Goal: Task Accomplishment & Management: Use online tool/utility

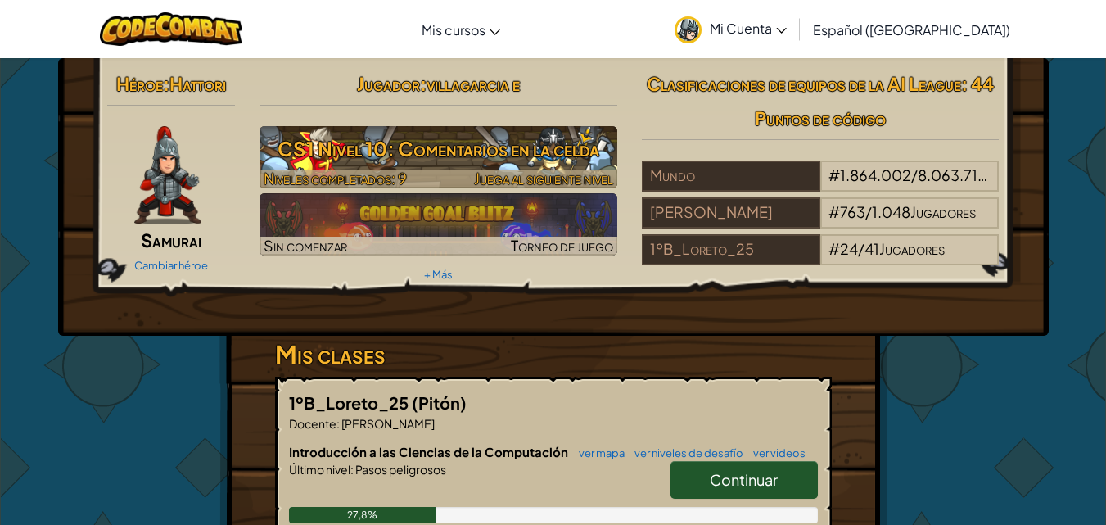
click at [499, 151] on font "CS1 Nivel 10: Comentarios en la celda" at bounding box center [439, 148] width 322 height 25
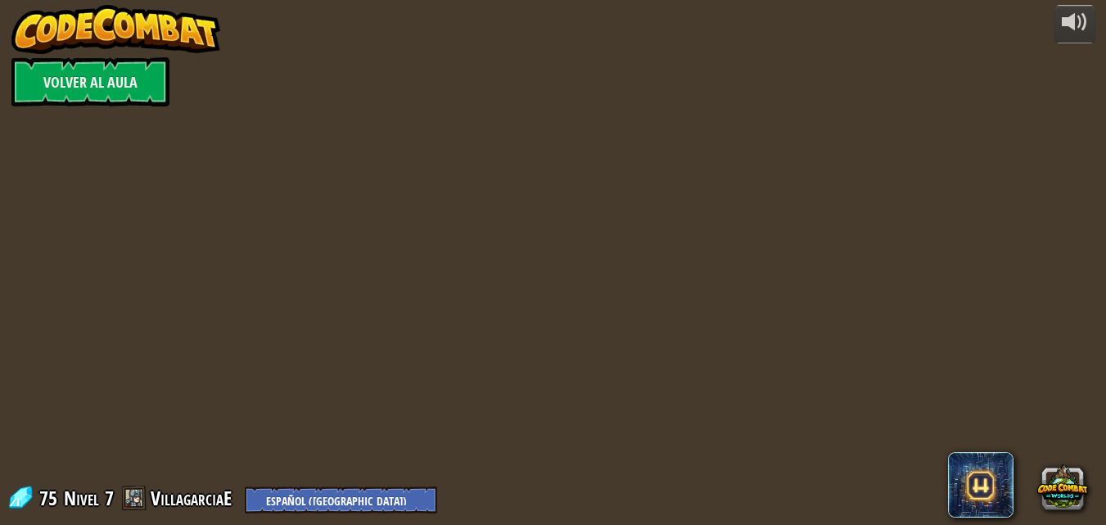
select select "es-419"
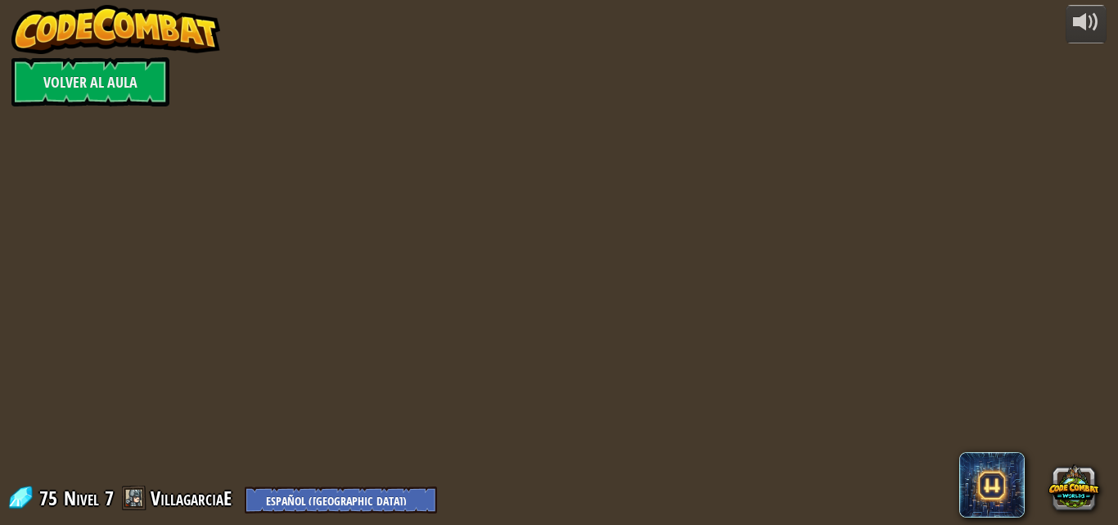
select select "es-419"
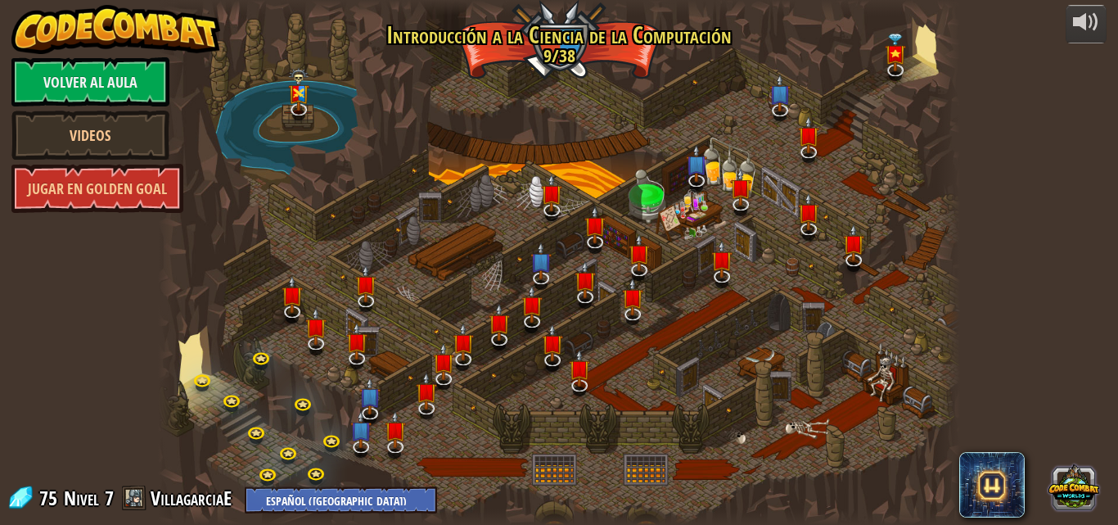
select select "es-419"
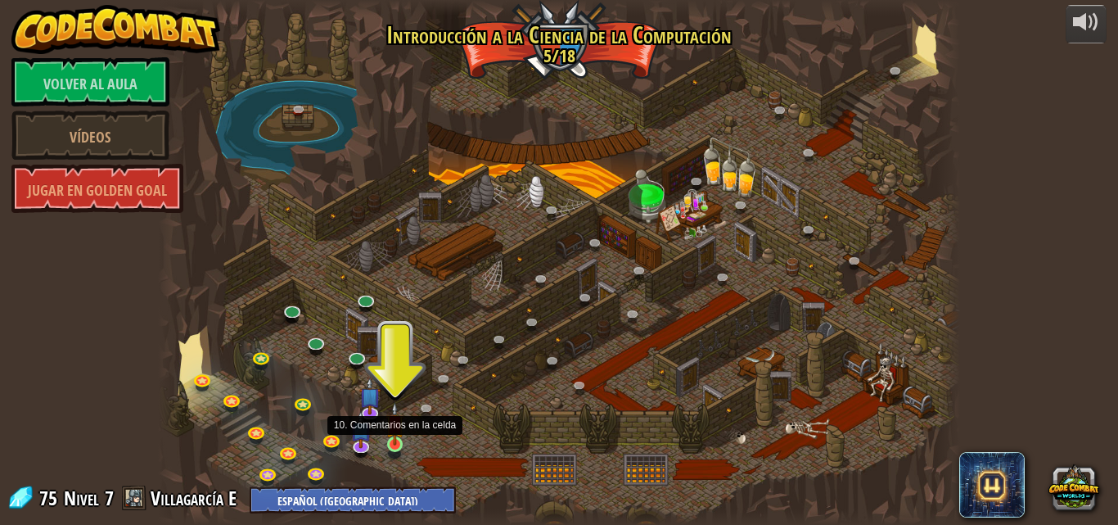
click at [394, 436] on img at bounding box center [395, 423] width 19 height 43
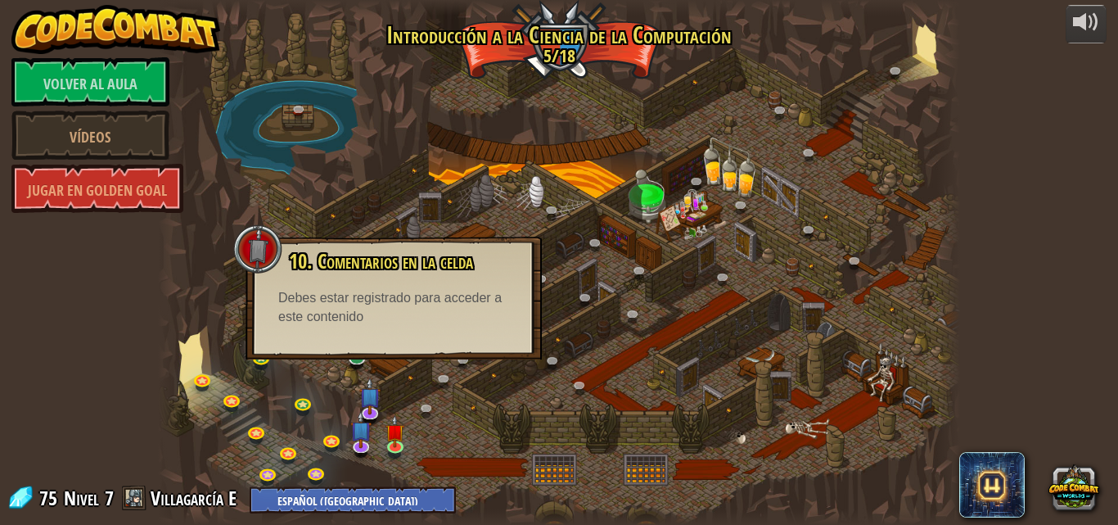
click at [423, 393] on div at bounding box center [559, 262] width 803 height 525
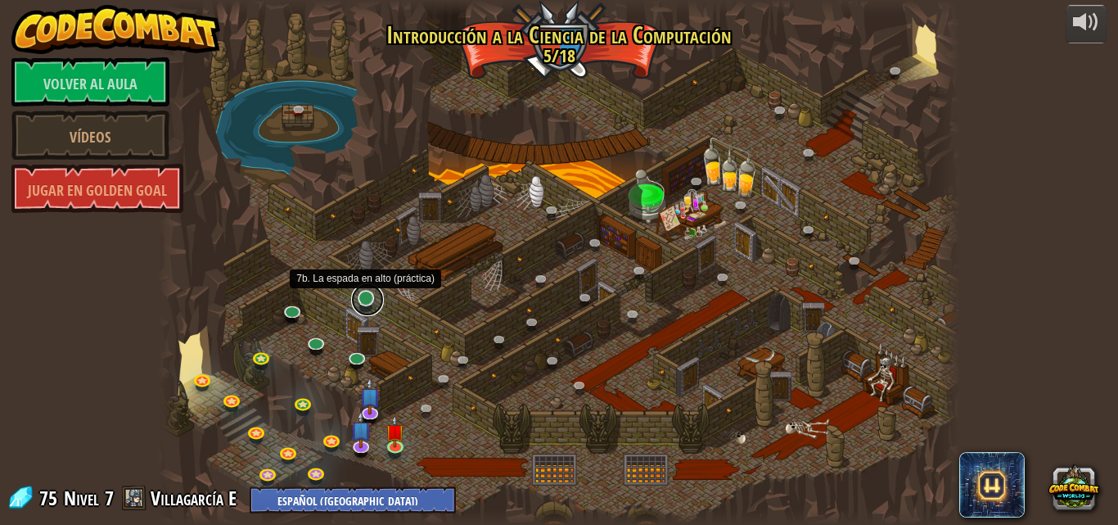
click at [362, 293] on link at bounding box center [367, 299] width 33 height 33
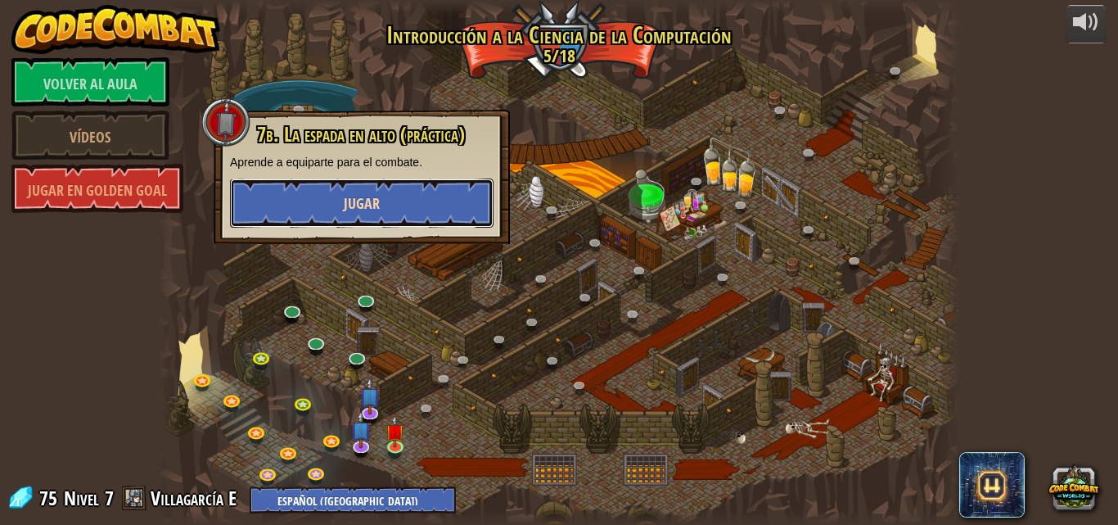
click at [356, 220] on button "Jugar" at bounding box center [362, 202] width 264 height 49
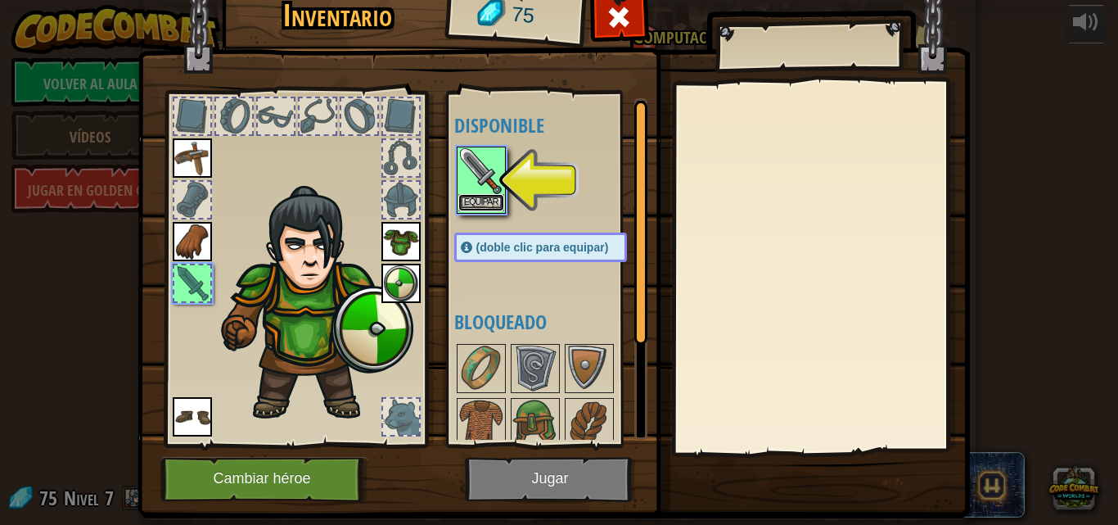
click at [464, 205] on font "Equipar" at bounding box center [481, 202] width 34 height 10
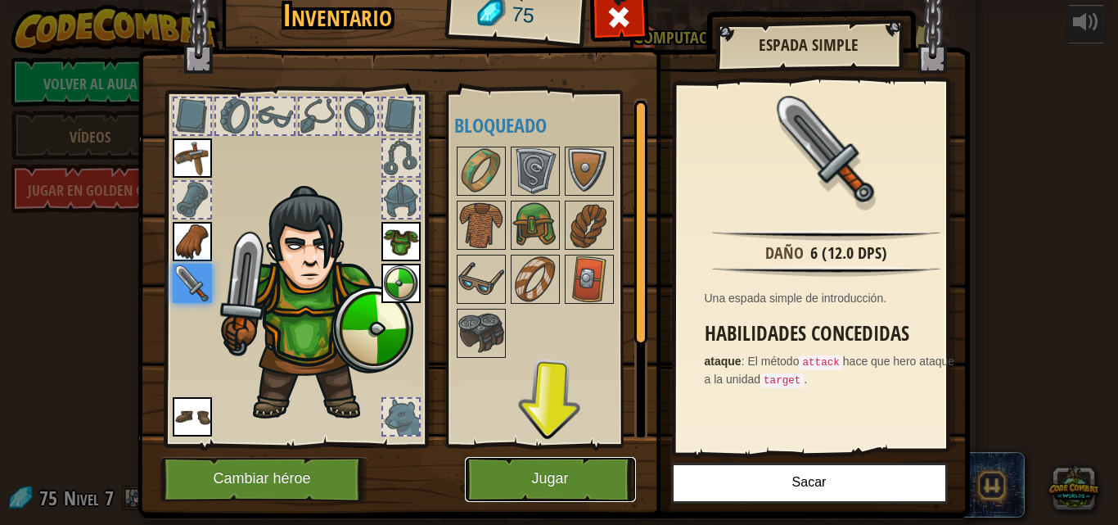
click at [612, 481] on button "Jugar" at bounding box center [550, 479] width 171 height 45
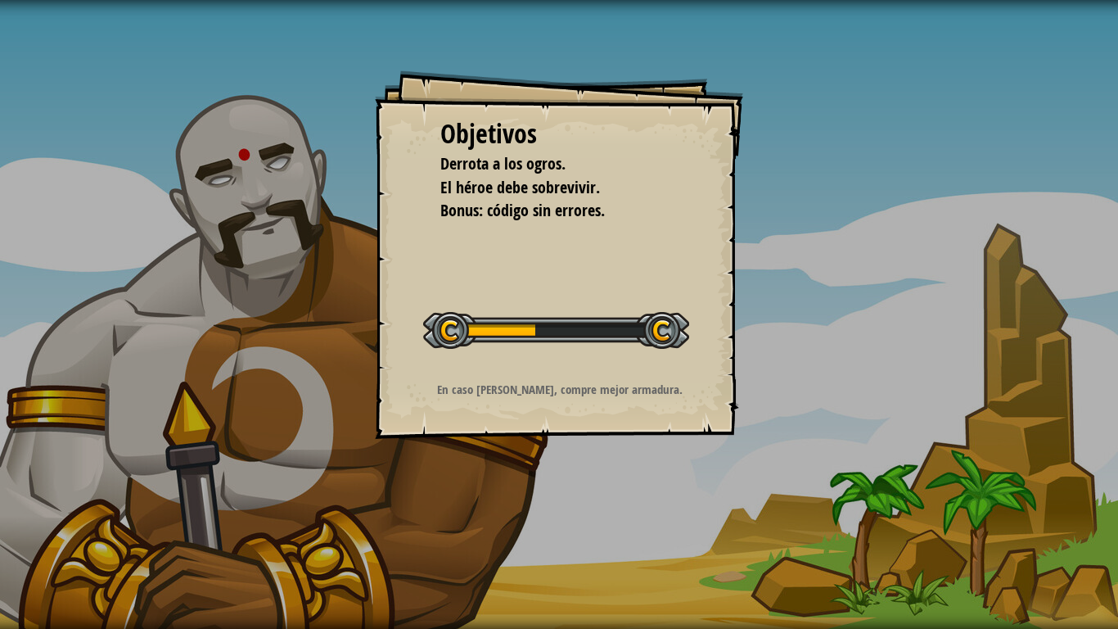
click at [781, 197] on div "Objetivos [PERSON_NAME] a los ogros. El héroe debe sobrevivir. Bonus: código si…" at bounding box center [559, 314] width 1118 height 629
click at [619, 332] on div at bounding box center [556, 330] width 266 height 37
click at [615, 323] on div at bounding box center [556, 330] width 266 height 37
click at [829, 310] on div "Objetivos [PERSON_NAME] a los ogros. El héroe debe sobrevivir. Bonus: código si…" at bounding box center [559, 314] width 1118 height 629
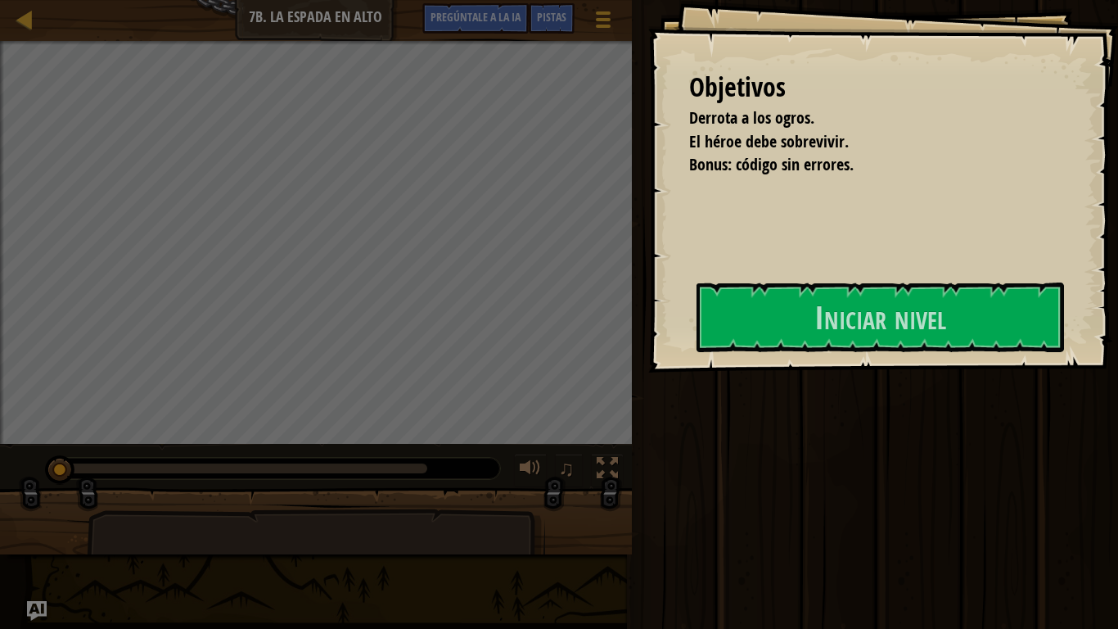
click at [765, 363] on div "Objetivos [PERSON_NAME] a los ogros. El héroe debe sobrevivir. Bonus: código si…" at bounding box center [883, 186] width 470 height 373
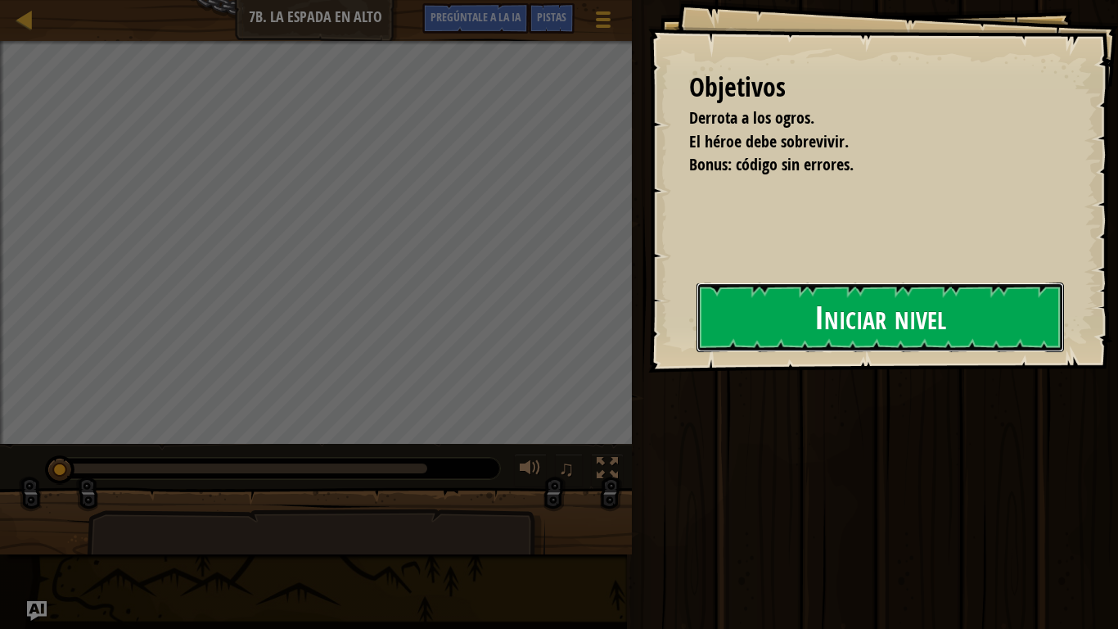
click at [843, 336] on font "Iniciar nivel" at bounding box center [881, 317] width 132 height 44
drag, startPoint x: 815, startPoint y: 332, endPoint x: 793, endPoint y: 319, distance: 24.6
click at [803, 325] on button "Iniciar nivel" at bounding box center [881, 316] width 368 height 69
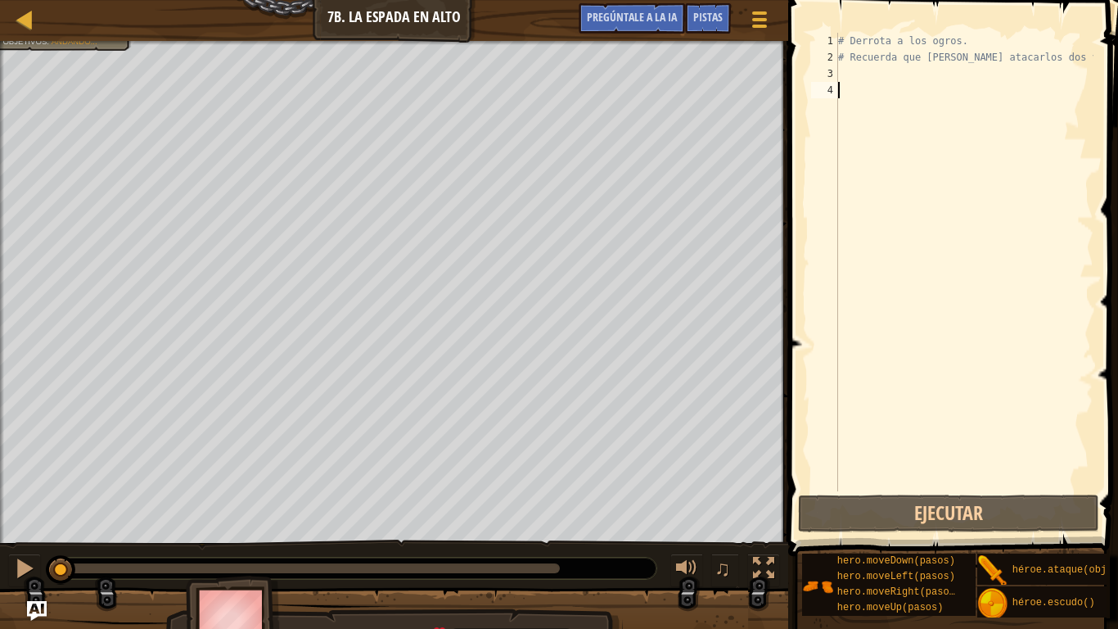
type textarea "h"
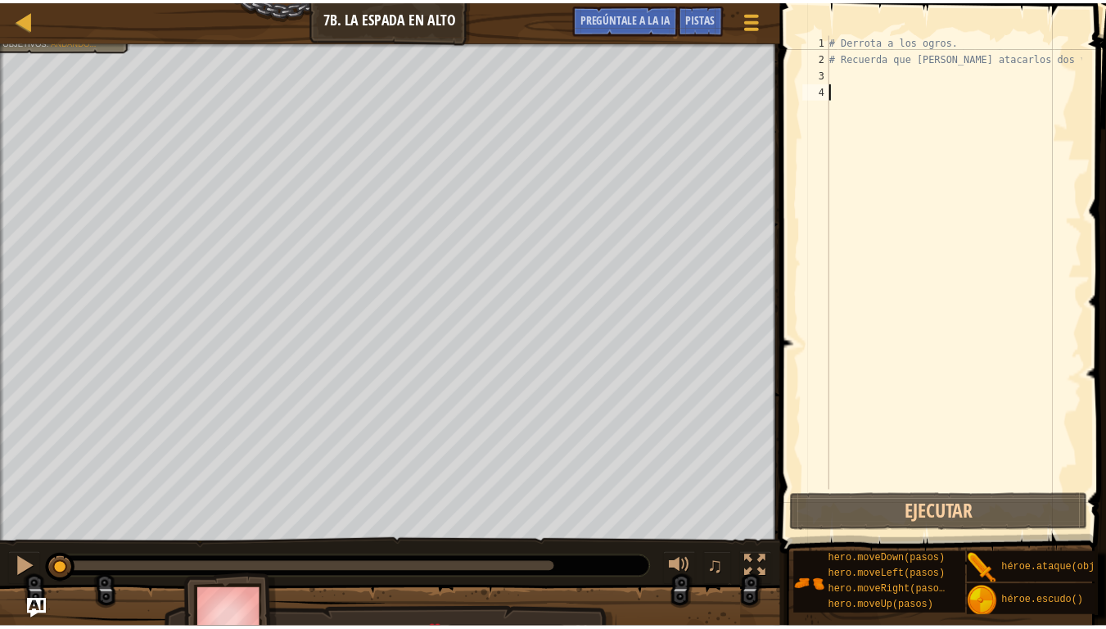
scroll to position [7, 0]
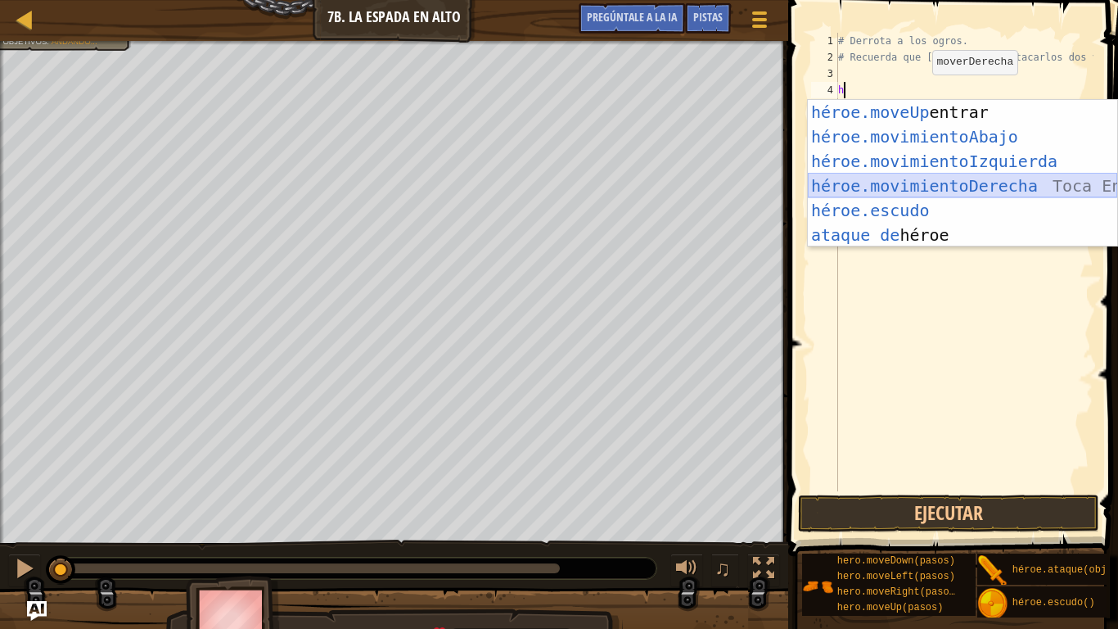
click at [917, 180] on div "héroe.moveUp Toca entrar héroe.movimientoAbajo ​ Toca Enter héroe.movimientoIzq…" at bounding box center [962, 198] width 309 height 197
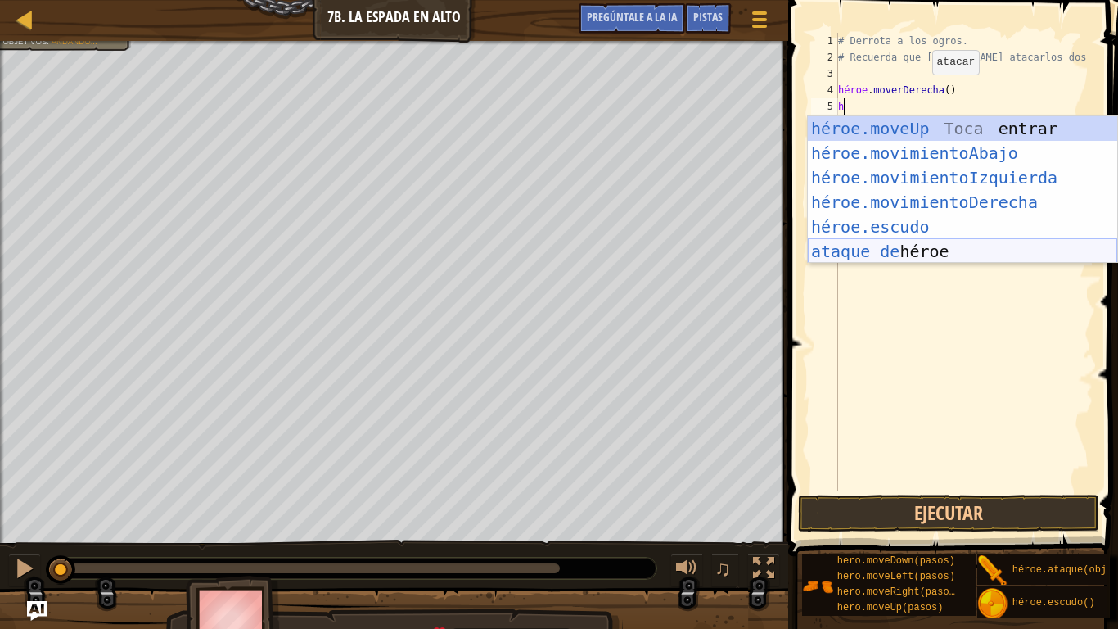
click at [898, 246] on div "héroe.moveUp Toca entrar héroe.movimientoAbajo ​ Toca Enter héroe.movimientoIzq…" at bounding box center [962, 214] width 309 height 197
type textarea "hero.attack("Enemy Name")"
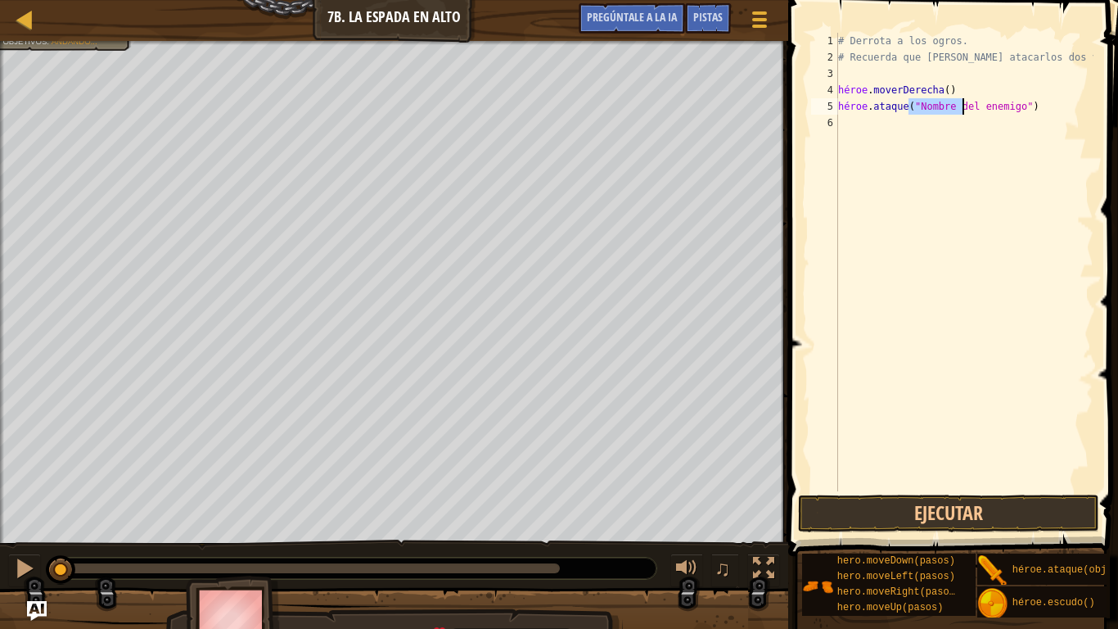
click at [1034, 118] on div "# Derrota a los ogros. # Recuerda que [PERSON_NAME] atacarlos dos veces. héroe …" at bounding box center [964, 278] width 259 height 491
drag, startPoint x: 1034, startPoint y: 106, endPoint x: 985, endPoint y: 102, distance: 49.3
click at [979, 102] on div "# Derrota a los ogros. # Recuerda que [PERSON_NAME] atacarlos dos veces. héroe …" at bounding box center [964, 278] width 259 height 491
drag, startPoint x: 985, startPoint y: 102, endPoint x: 976, endPoint y: 102, distance: 9.0
click at [983, 102] on div "# Derrota a los ogros. # Recuerda que [PERSON_NAME] atacarlos dos veces. héroe …" at bounding box center [964, 278] width 259 height 491
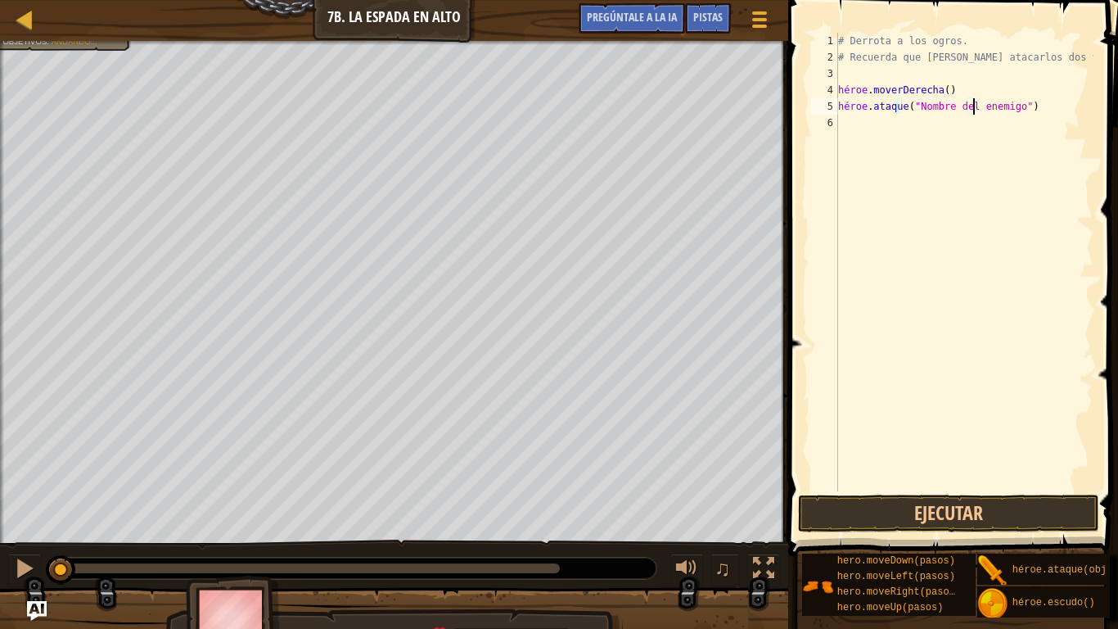
drag, startPoint x: 1031, startPoint y: 101, endPoint x: 1024, endPoint y: 106, distance: 8.7
click at [1021, 106] on div "# Derrota a los ogros. # Recuerda que [PERSON_NAME] atacarlos dos veces. héroe …" at bounding box center [964, 278] width 259 height 491
click at [1027, 108] on div "# Derrota a los ogros. # Recuerda que [PERSON_NAME] atacarlos dos veces. héroe …" at bounding box center [964, 278] width 259 height 491
click at [1028, 108] on div "# Derrota a los ogros. # Recuerda que [PERSON_NAME] atacarlos dos veces. héroe …" at bounding box center [964, 278] width 259 height 491
click at [1032, 108] on div "# Derrota a los ogros. # Recuerda que [PERSON_NAME] atacarlos dos veces. héroe …" at bounding box center [964, 262] width 259 height 459
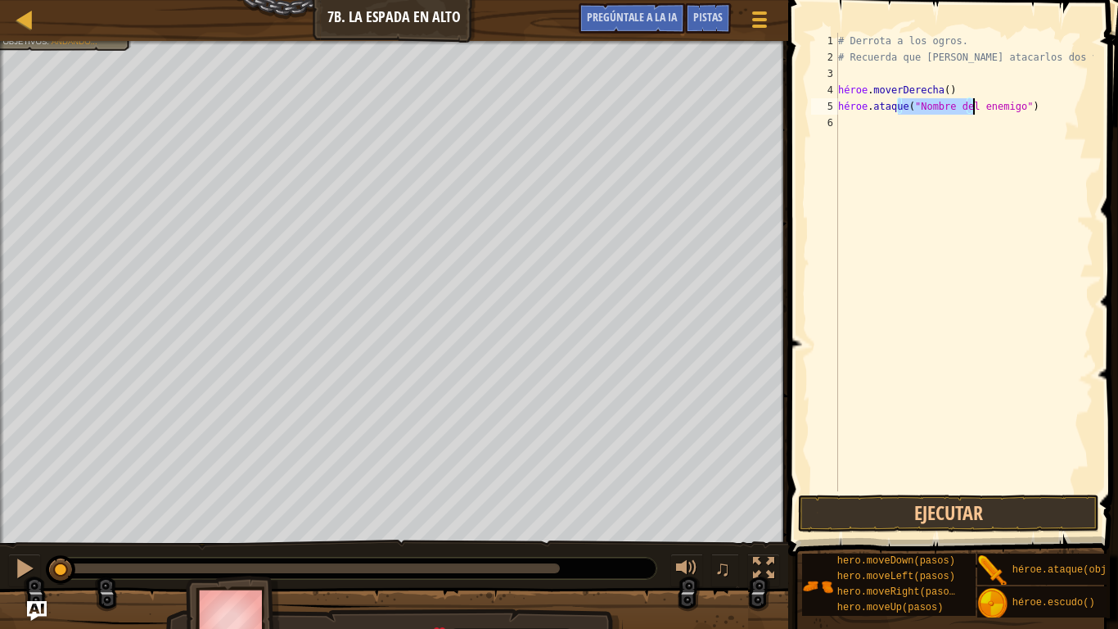
click at [1032, 108] on div "# Derrota a los ogros. # Recuerda que [PERSON_NAME] atacarlos dos veces. héroe …" at bounding box center [964, 278] width 259 height 491
click at [1032, 107] on div "# Derrota a los ogros. # Recuerda que [PERSON_NAME] atacarlos dos veces. héroe …" at bounding box center [964, 262] width 259 height 459
click at [1032, 106] on div "# Derrota a los ogros. # Recuerda que [PERSON_NAME] atacarlos dos veces. héroe …" at bounding box center [964, 278] width 259 height 491
drag, startPoint x: 1032, startPoint y: 106, endPoint x: 1003, endPoint y: 110, distance: 28.9
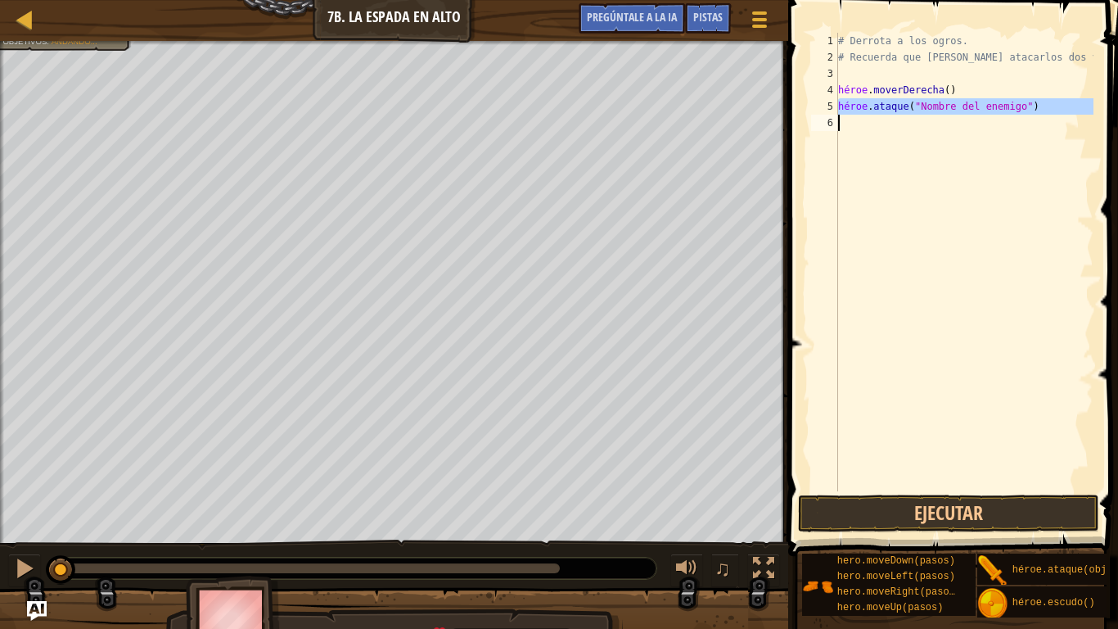
click at [1005, 110] on div "# Derrota a los ogros. # Recuerda que [PERSON_NAME] atacarlos dos veces. héroe …" at bounding box center [964, 278] width 259 height 491
type textarea "hero.attack("Enemy Name")"
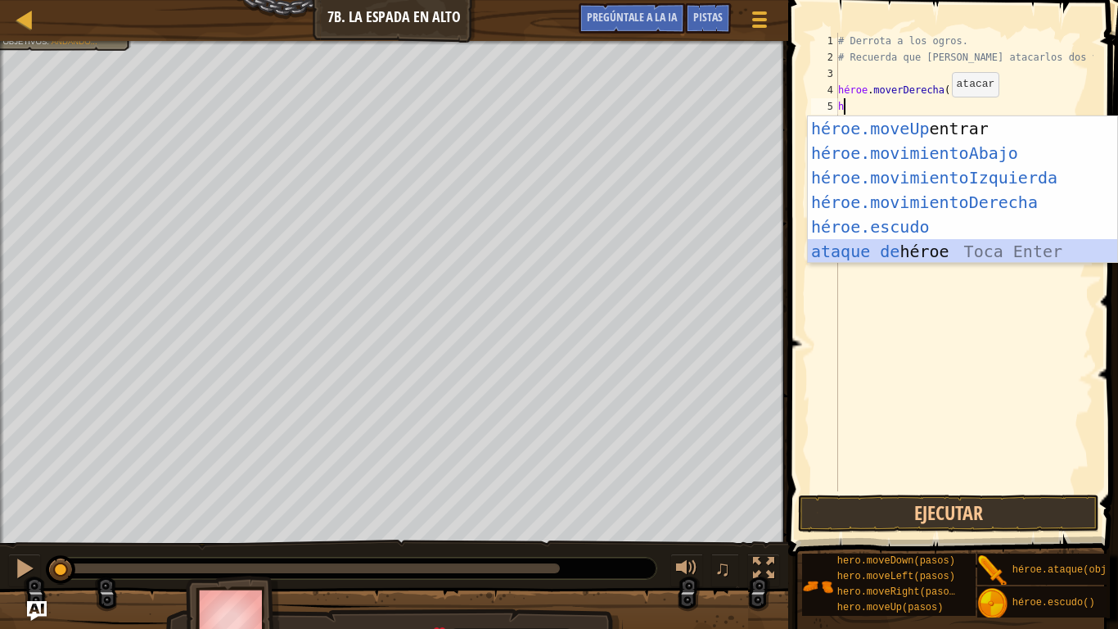
click at [888, 251] on div "héroe.moveUp Toca entrar héroe.movimientoAbajo ​ Toca Enter héroe.movimientoIzq…" at bounding box center [962, 214] width 309 height 197
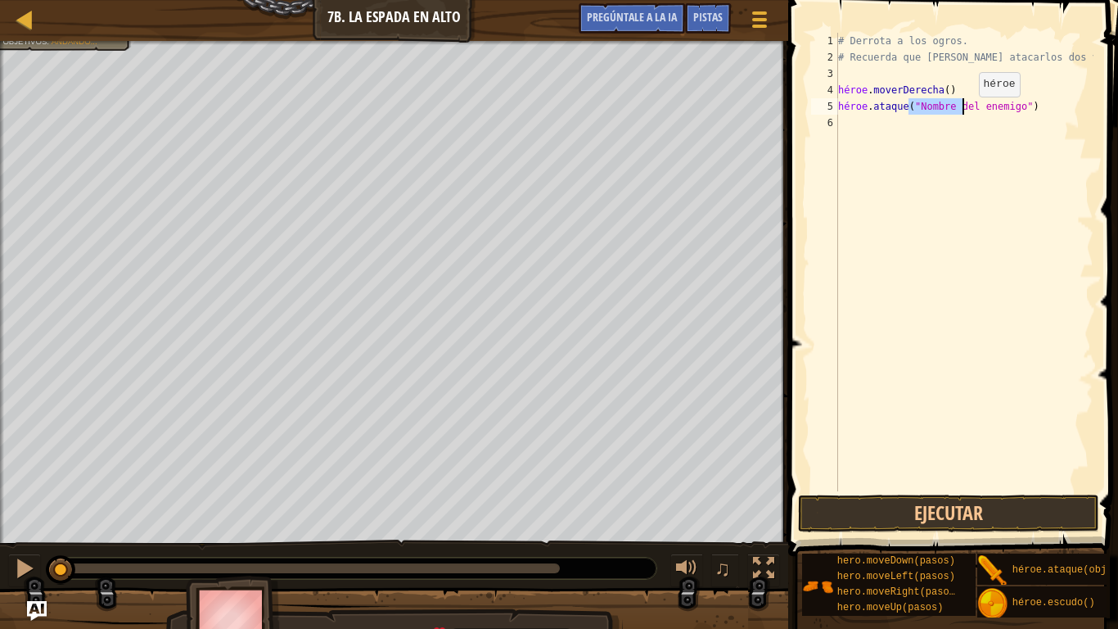
type textarea "hero.attack("")"
click at [937, 102] on div "# Derrota a los ogros. # Recuerda que [PERSON_NAME] atacarlos dos veces. héroe …" at bounding box center [964, 278] width 259 height 491
click at [936, 103] on div "# Derrota a los ogros. # Recuerda que [PERSON_NAME] atacarlos dos veces. héroe …" at bounding box center [964, 278] width 259 height 491
click at [935, 105] on div "# Derrota a los ogros. # Recuerda que [PERSON_NAME] atacarlos dos veces. héroe …" at bounding box center [964, 278] width 259 height 491
click at [933, 104] on div "# Derrota a los ogros. # Recuerda que [PERSON_NAME] atacarlos dos veces. héroe …" at bounding box center [964, 278] width 259 height 491
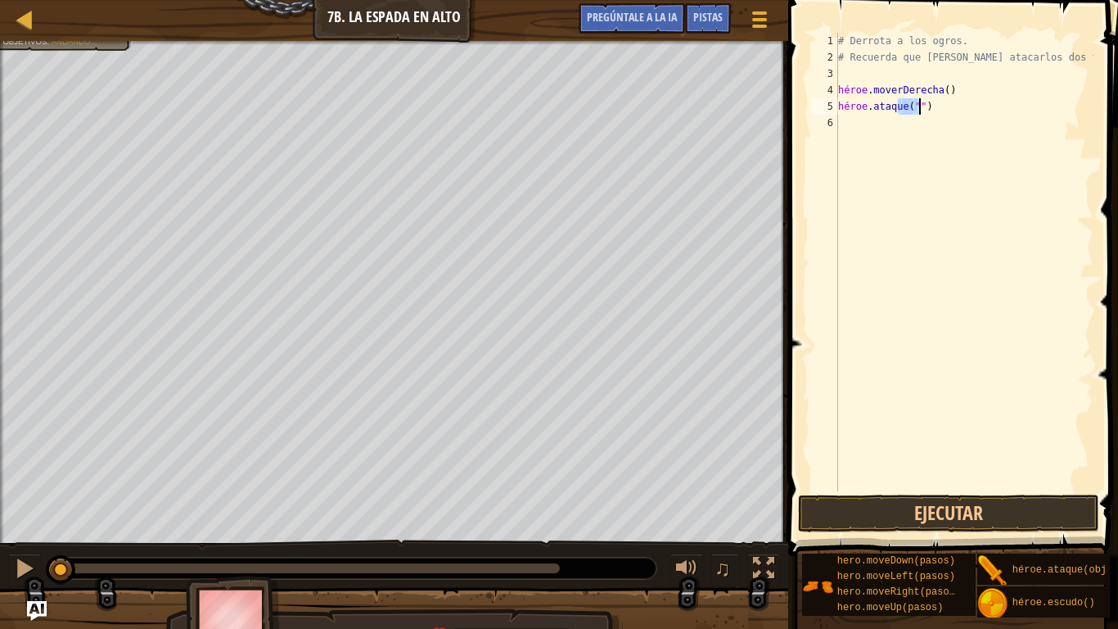
click at [932, 104] on div "# Derrota a los ogros. # Recuerda que [PERSON_NAME] atacarlos dos veces. héroe …" at bounding box center [964, 262] width 259 height 459
click at [933, 104] on div "# Derrota a los ogros. # Recuerda que [PERSON_NAME] atacarlos dos veces. héroe …" at bounding box center [964, 278] width 259 height 491
click at [933, 103] on div "# Derrota a los ogros. # Recuerda que [PERSON_NAME] atacarlos dos veces. héroe …" at bounding box center [964, 278] width 259 height 491
click at [935, 103] on div "# Derrota a los ogros. # Recuerda que [PERSON_NAME] atacarlos dos veces. héroe …" at bounding box center [964, 262] width 259 height 459
type textarea "hero.attack("")"
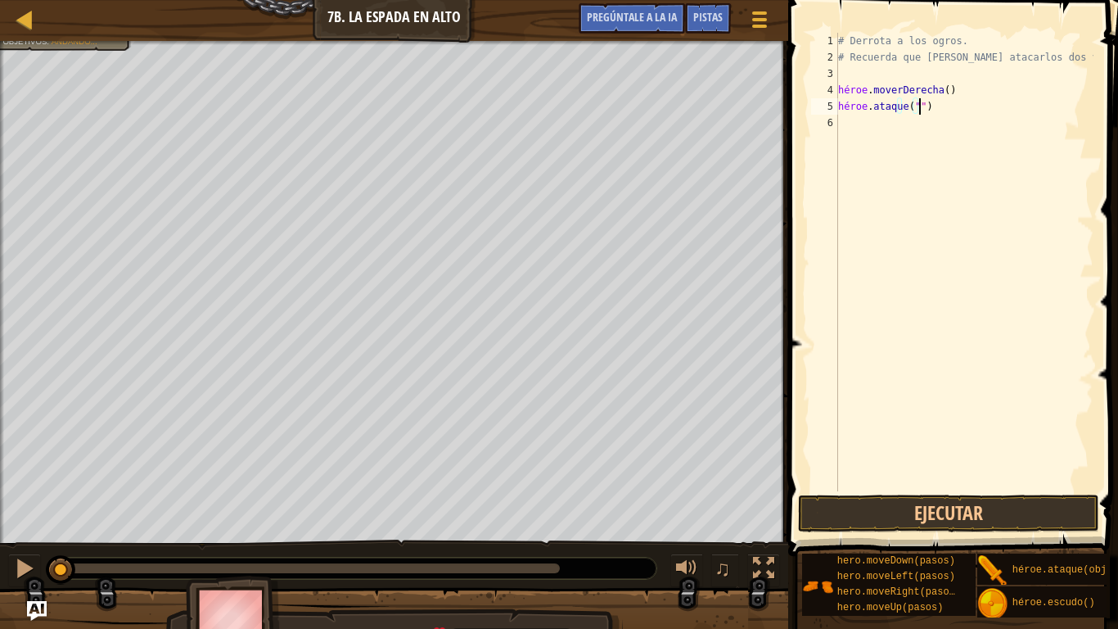
click at [935, 103] on div "# Derrota a los ogros. # Recuerda que [PERSON_NAME] atacarlos dos veces. héroe …" at bounding box center [964, 278] width 259 height 491
click at [935, 103] on div "# Derrota a los ogros. # Recuerda que [PERSON_NAME] atacarlos dos veces. héroe …" at bounding box center [964, 262] width 259 height 459
type textarea "hero.moveRight()"
click at [23, 5] on div "Mapa Introducción a las Ciencias de la Computación 7b. La espada en alto Menú d…" at bounding box center [394, 20] width 788 height 41
click at [24, 12] on div at bounding box center [25, 19] width 20 height 20
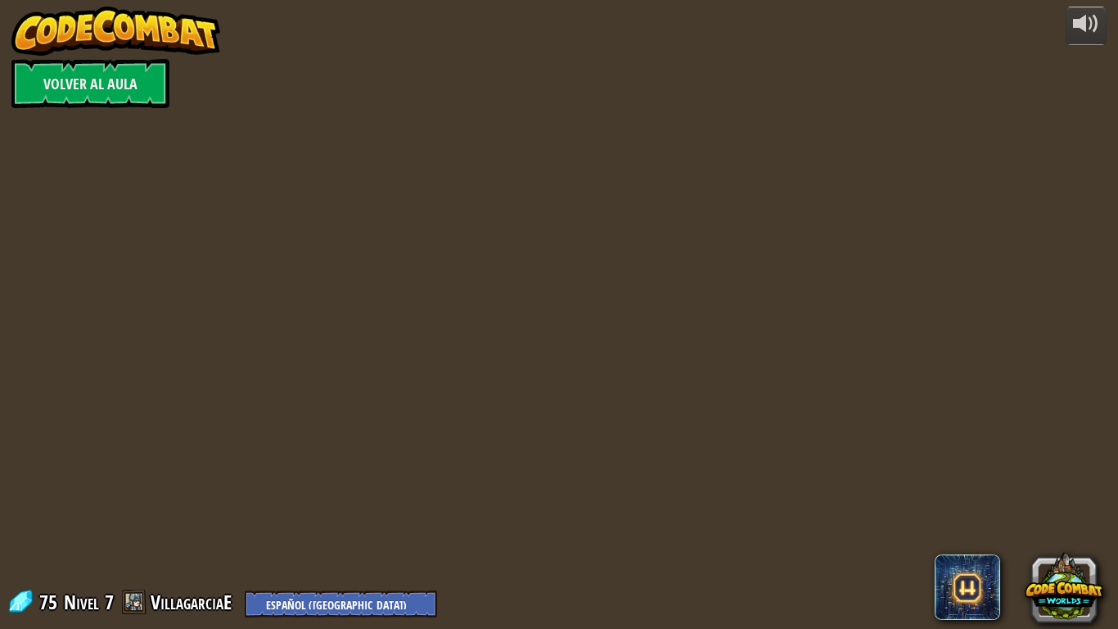
select select "es-419"
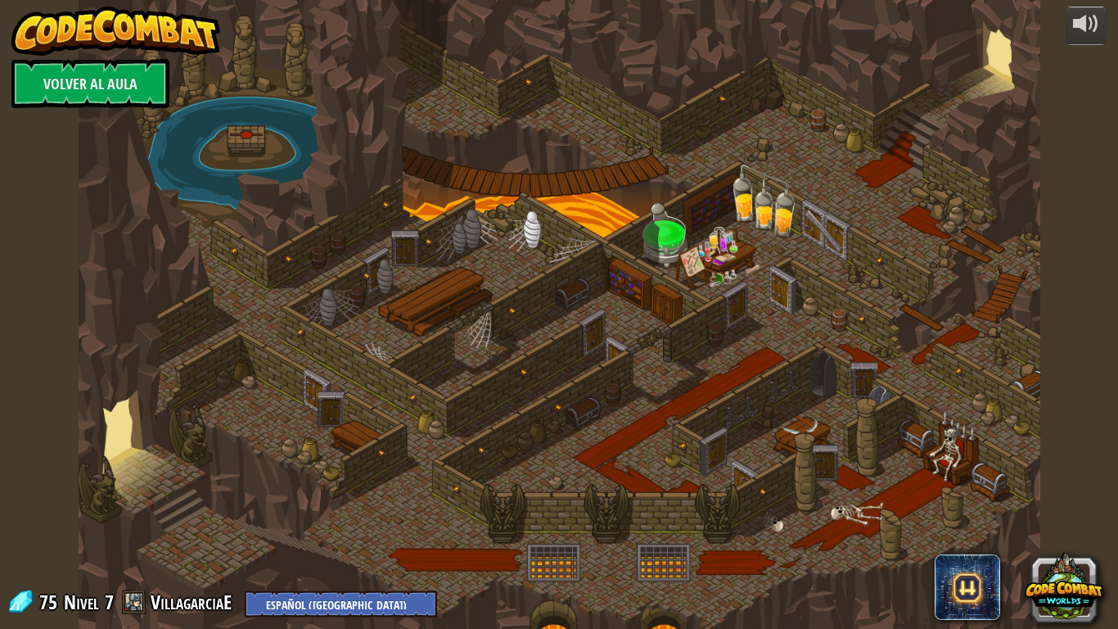
click at [25, 14] on img at bounding box center [116, 31] width 210 height 49
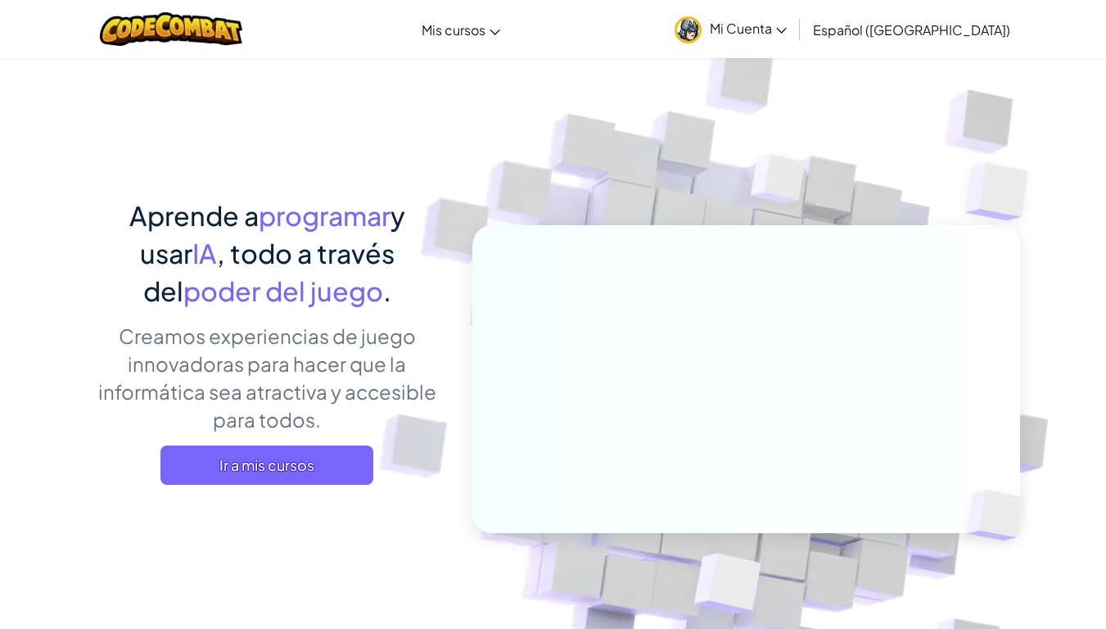
click at [757, 9] on link "Mi Cuenta" at bounding box center [730, 29] width 129 height 52
